Goal: Transaction & Acquisition: Purchase product/service

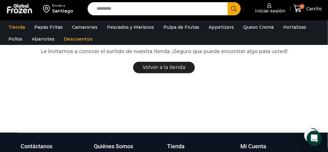
scroll to position [94, 0]
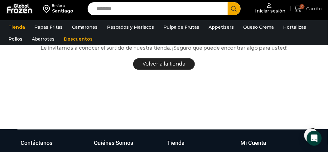
click at [315, 2] on div "Enviar a [GEOGRAPHIC_DATA] Search input Search Iniciar sesión *" at bounding box center [164, 8] width 325 height 17
click at [315, 7] on span "Carrito" at bounding box center [313, 9] width 17 height 6
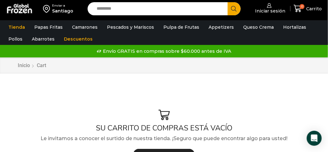
click at [132, 13] on input "Search input" at bounding box center [159, 8] width 131 height 13
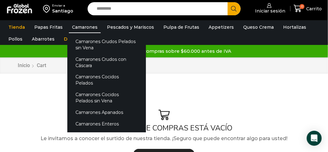
click at [78, 28] on link "Camarones" at bounding box center [85, 27] width 32 height 12
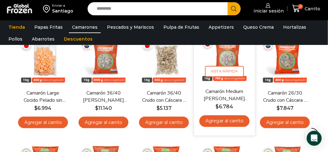
scroll to position [187, 0]
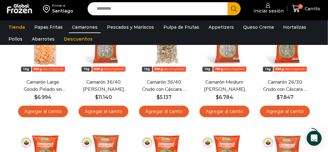
click at [123, 11] on input "Search input" at bounding box center [159, 8] width 131 height 13
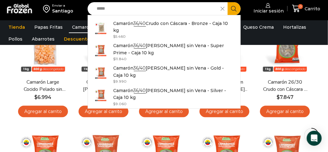
type input "*****"
click at [231, 10] on button "Search" at bounding box center [234, 8] width 13 height 13
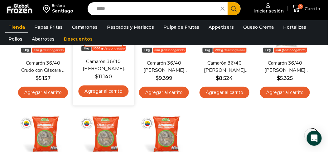
scroll to position [124, 0]
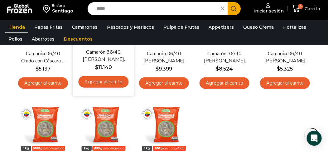
click at [108, 64] on bdi "$ 11.140" at bounding box center [103, 67] width 17 height 6
click at [120, 61] on link "Camarón 36/40 Crudo Pelado sin Vena – Super Prime – Caja 10 kg" at bounding box center [103, 56] width 46 height 15
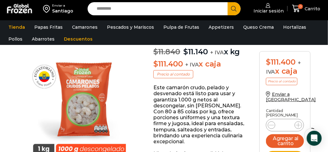
scroll to position [94, 0]
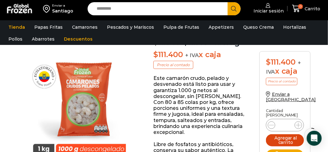
click at [284, 134] on button "Agregar al carrito" at bounding box center [285, 140] width 38 height 12
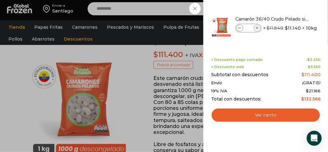
click at [291, 9] on div "1 Carrito 1 1 Shopping Cart *" at bounding box center [306, 8] width 31 height 15
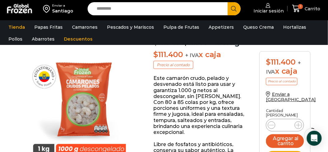
click at [200, 6] on input "Search input" at bounding box center [159, 8] width 131 height 13
click at [165, 11] on input "Search input" at bounding box center [159, 8] width 131 height 13
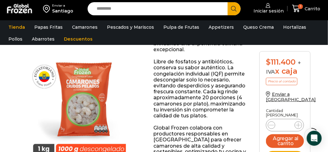
scroll to position [187, 0]
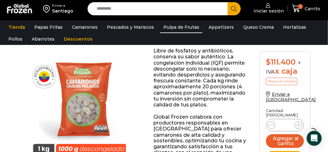
click at [178, 27] on link "Pulpa de Frutas" at bounding box center [181, 27] width 42 height 12
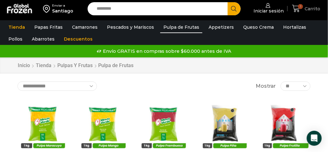
click at [305, 7] on span "Carrito" at bounding box center [311, 9] width 17 height 6
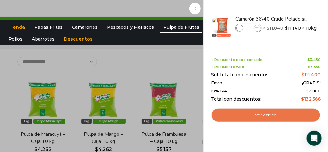
scroll to position [31, 0]
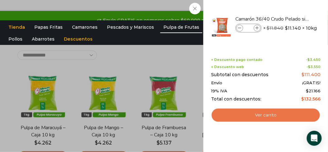
click at [267, 113] on link "Ver carrito" at bounding box center [265, 115] width 109 height 14
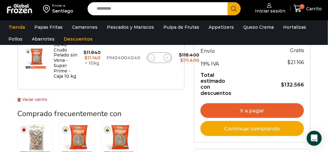
scroll to position [156, 0]
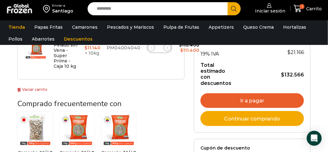
click at [234, 100] on link "Ir a pagar" at bounding box center [251, 100] width 103 height 15
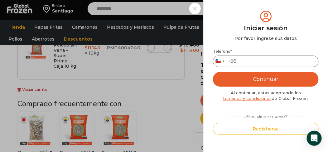
click at [254, 58] on input "Teléfono *" at bounding box center [266, 61] width 106 height 12
type input "*********"
click at [254, 79] on button "Continuar" at bounding box center [266, 79] width 106 height 15
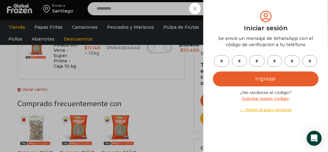
click at [225, 59] on input "text" at bounding box center [221, 61] width 15 height 12
type input "*"
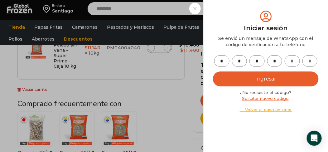
type input "*"
click at [273, 84] on button "Ingresar" at bounding box center [266, 78] width 106 height 15
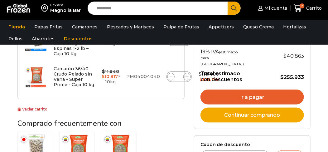
scroll to position [220, 0]
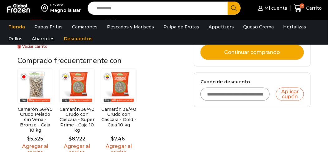
click at [253, 101] on input "Cupón de descuento" at bounding box center [235, 94] width 70 height 13
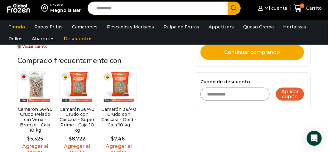
type input "**********"
click at [285, 101] on button "Aplicar cupón" at bounding box center [290, 94] width 28 height 13
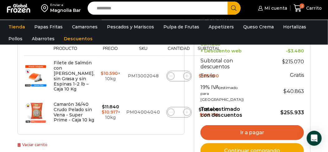
scroll to position [156, 0]
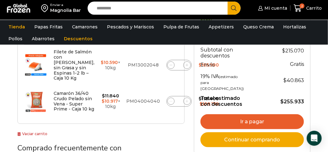
click at [167, 69] on span at bounding box center [170, 64] width 7 height 7
type input "*"
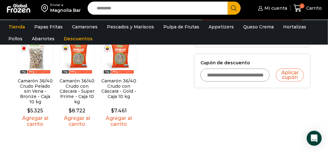
scroll to position [259, 0]
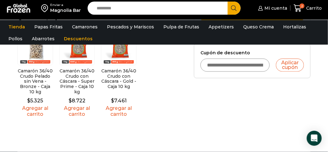
click at [232, 72] on input "Cupón de descuento" at bounding box center [235, 65] width 70 height 13
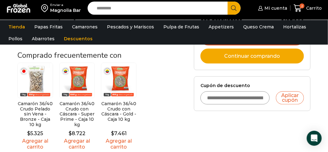
scroll to position [228, 0]
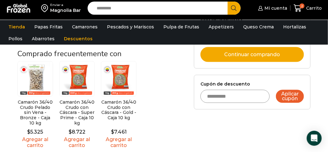
type input "**********"
click at [290, 103] on div "**********" at bounding box center [251, 92] width 103 height 22
click at [289, 103] on button "Aplicar cupón" at bounding box center [290, 96] width 28 height 13
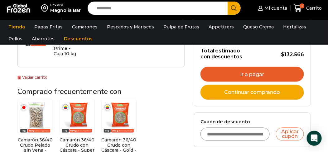
scroll to position [187, 0]
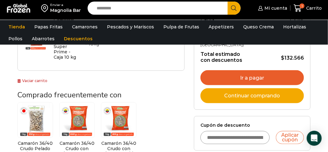
click at [273, 85] on link "Ir a pagar" at bounding box center [251, 77] width 103 height 15
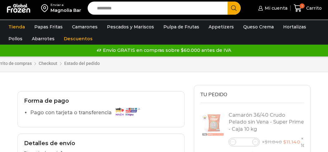
select select "*"
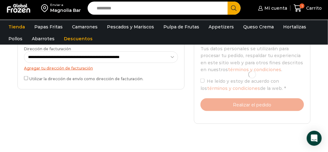
scroll to position [187, 0]
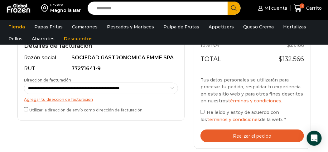
click at [260, 134] on button "Realizar el pedido" at bounding box center [251, 135] width 103 height 13
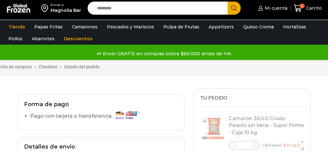
select select "*"
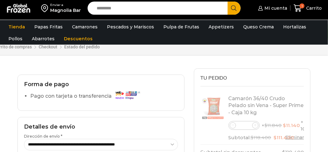
scroll to position [31, 0]
